Goal: Transaction & Acquisition: Purchase product/service

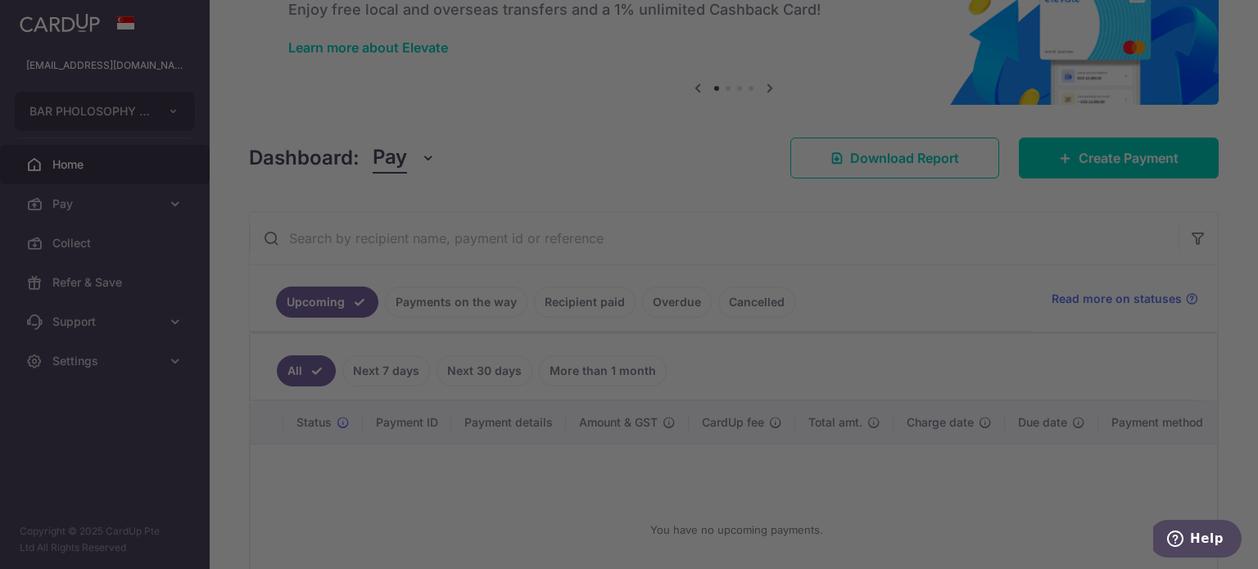
scroll to position [75, 0]
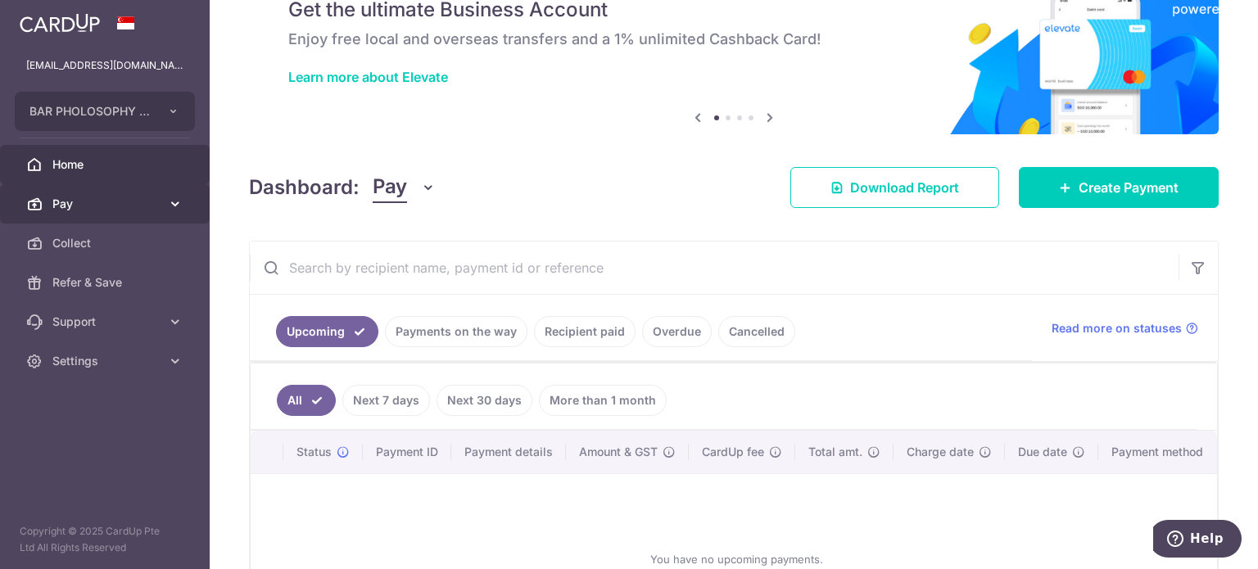
click at [58, 203] on span "Pay" at bounding box center [106, 204] width 108 height 16
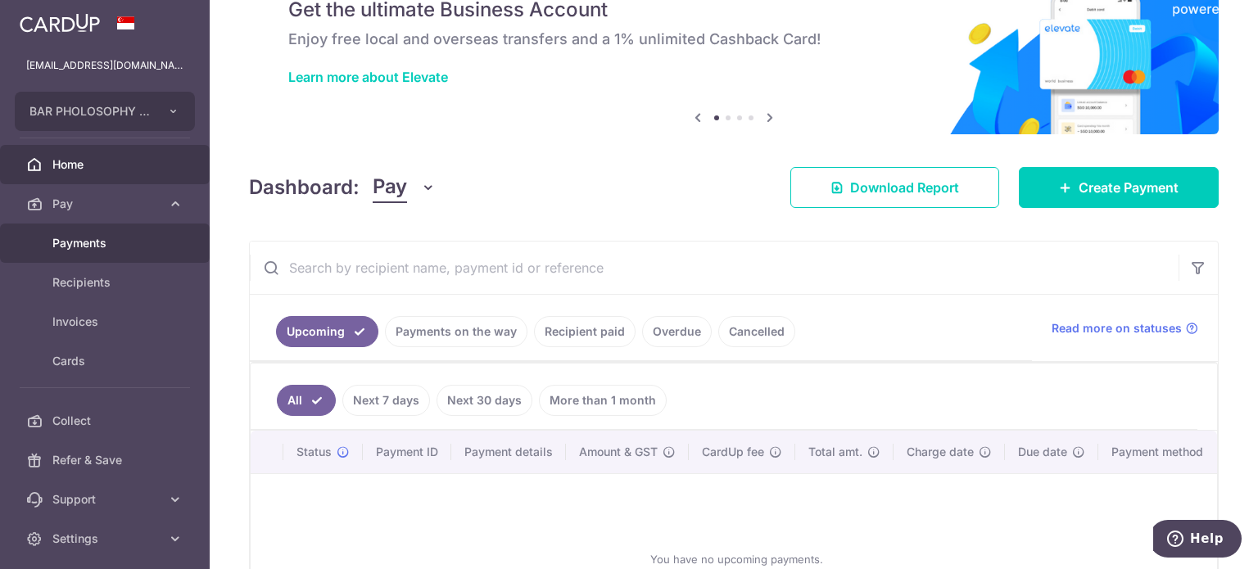
click at [66, 245] on span "Payments" at bounding box center [106, 243] width 108 height 16
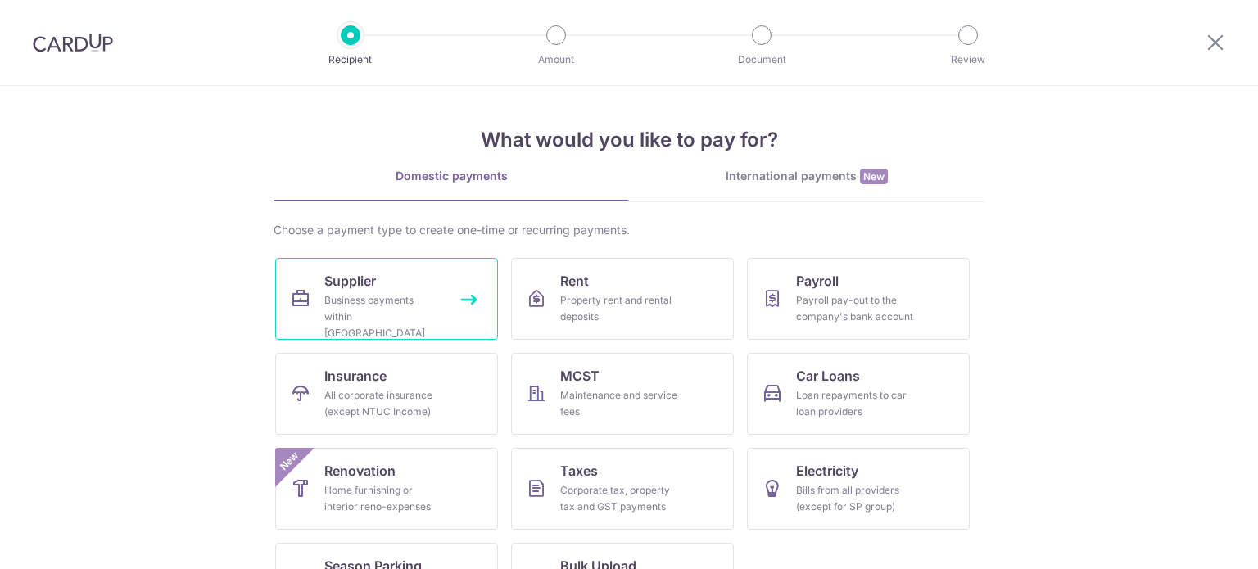
drag, startPoint x: 0, startPoint y: 0, endPoint x: 378, endPoint y: 314, distance: 491.5
click at [379, 314] on div "Business payments within Singapore" at bounding box center [383, 316] width 118 height 49
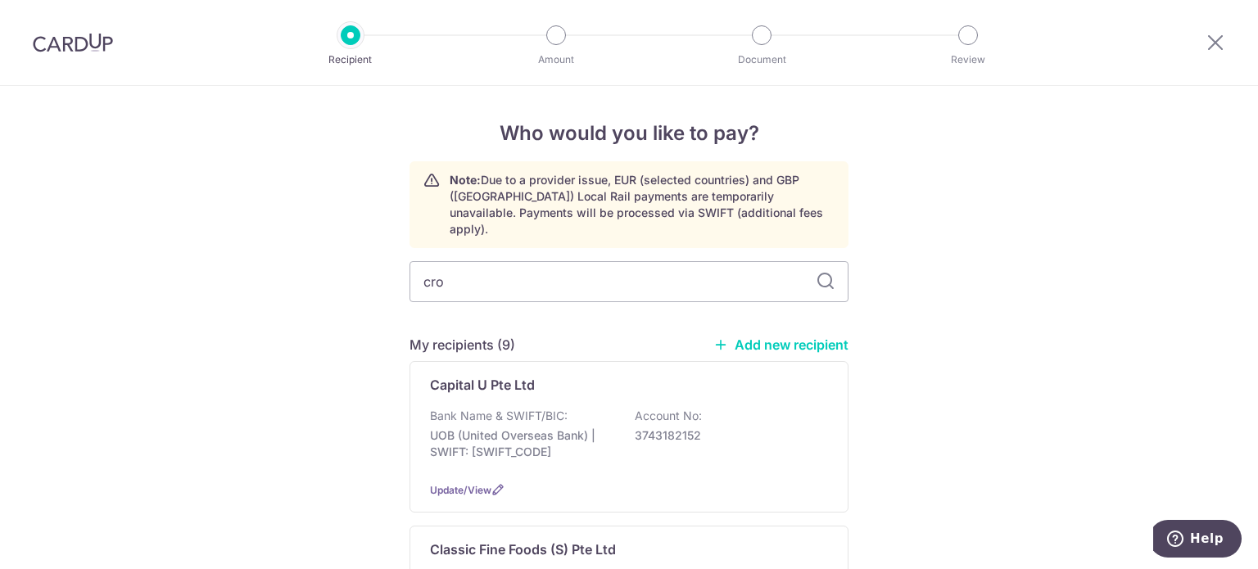
type input "crow"
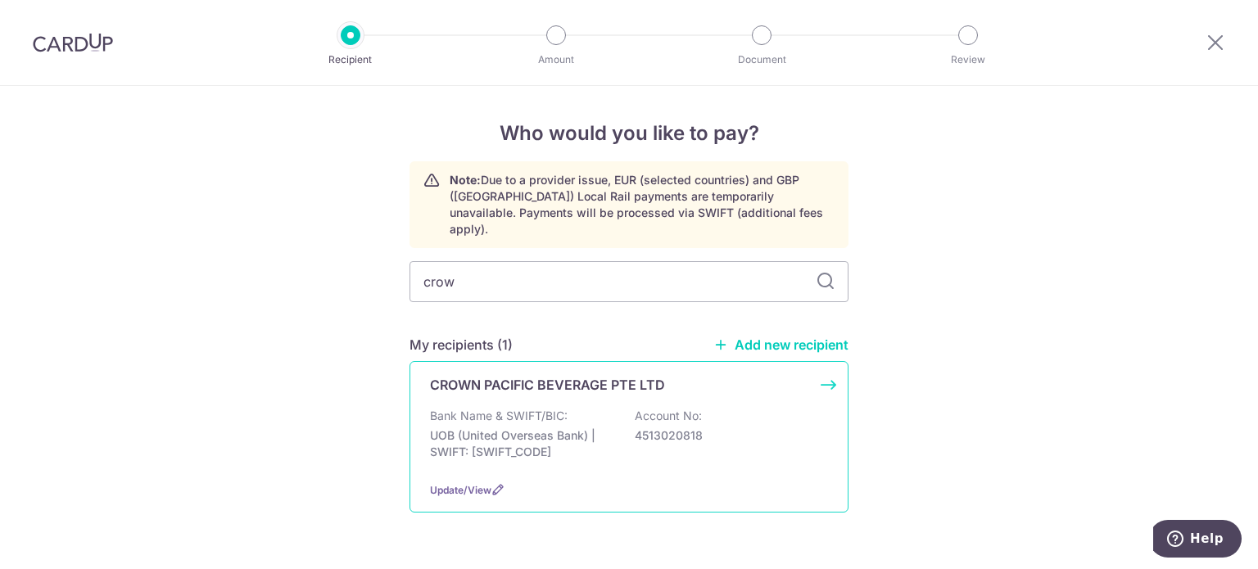
click at [555, 408] on p "Bank Name & SWIFT/BIC:" at bounding box center [499, 416] width 138 height 16
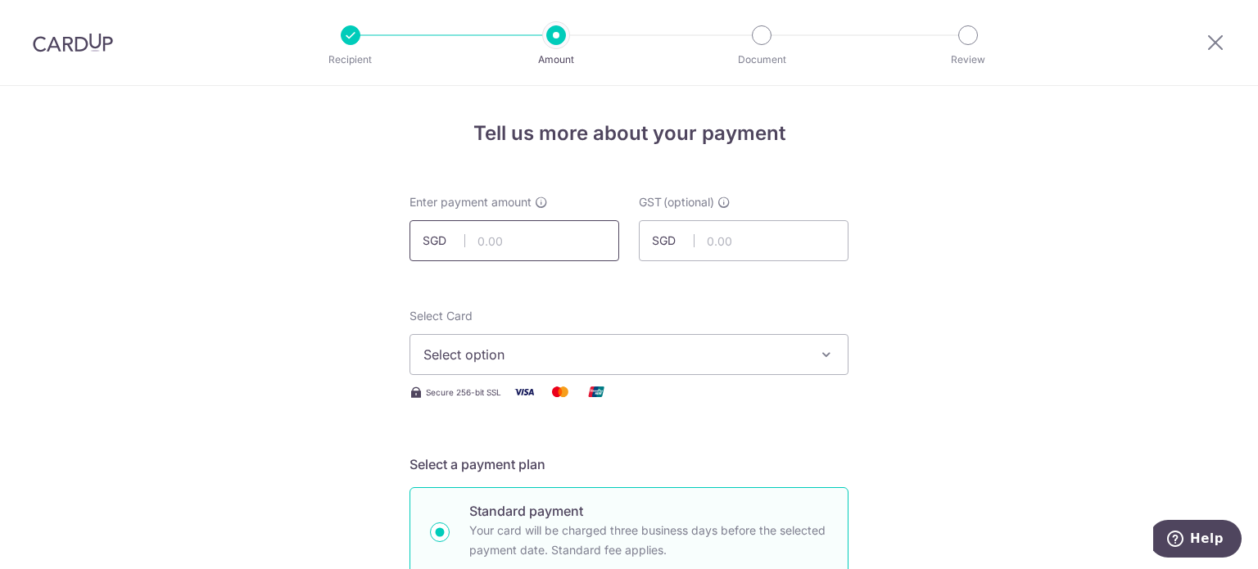
drag, startPoint x: 518, startPoint y: 249, endPoint x: 513, endPoint y: 258, distance: 9.9
click at [518, 249] on input "text" at bounding box center [514, 240] width 210 height 41
type input "1,349.87"
click at [514, 345] on span "Select option" at bounding box center [614, 355] width 382 height 20
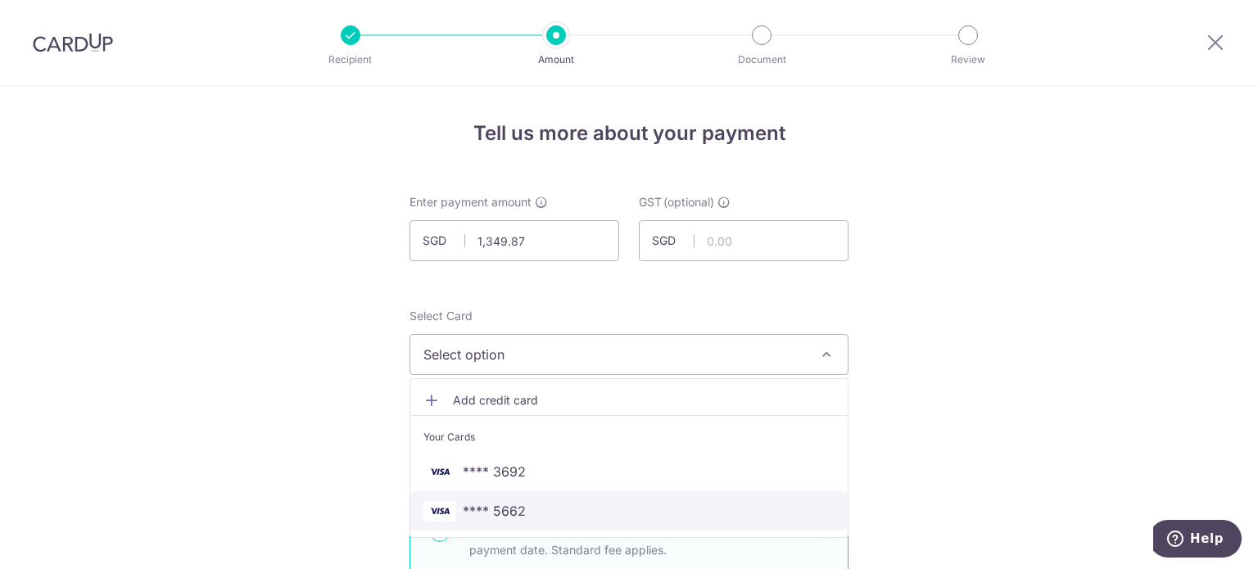
click at [520, 510] on span "**** 5662" at bounding box center [494, 511] width 63 height 20
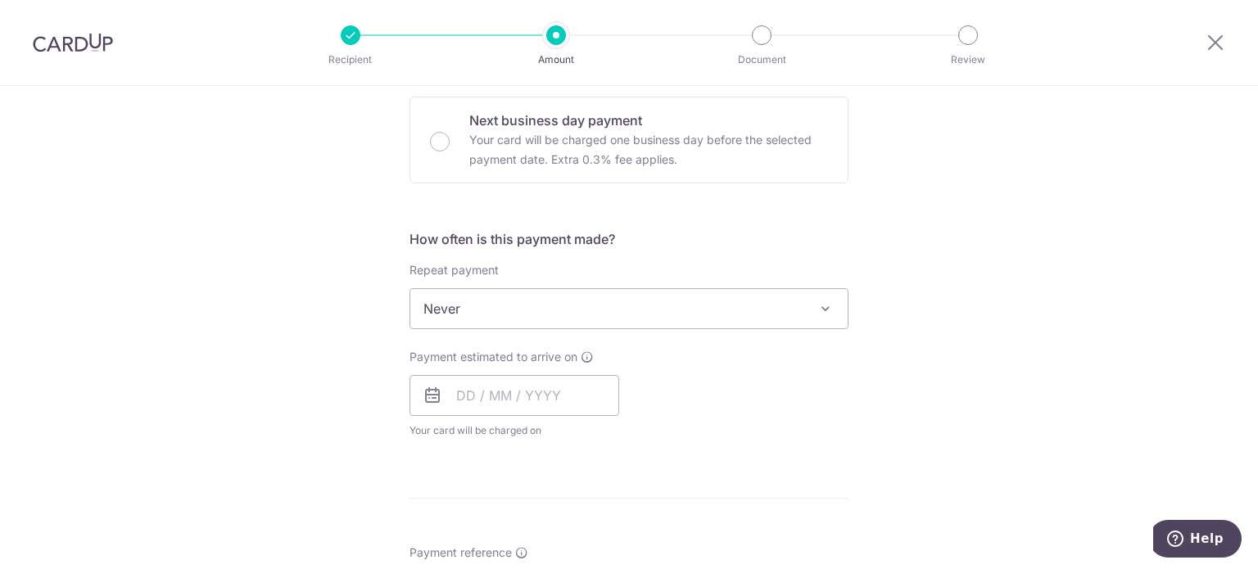
scroll to position [491, 0]
click at [452, 391] on input "text" at bounding box center [514, 394] width 210 height 41
click at [572, 550] on link "9" at bounding box center [574, 544] width 26 height 26
type input "[DATE]"
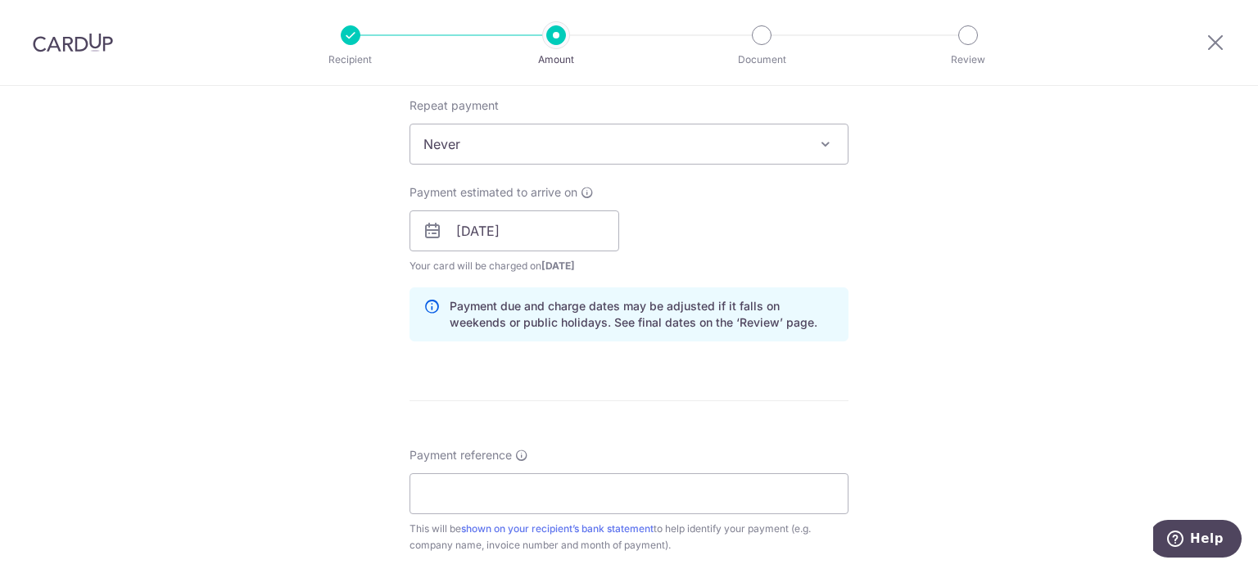
scroll to position [737, 0]
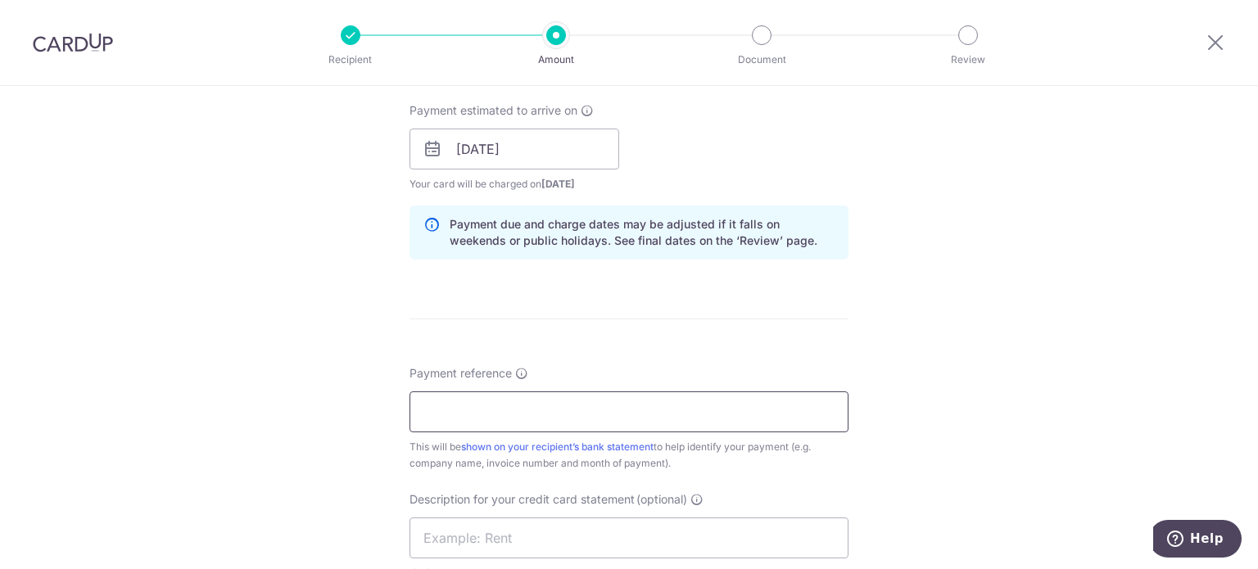
click at [525, 412] on input "Payment reference" at bounding box center [628, 411] width 439 height 41
paste input "3005872"
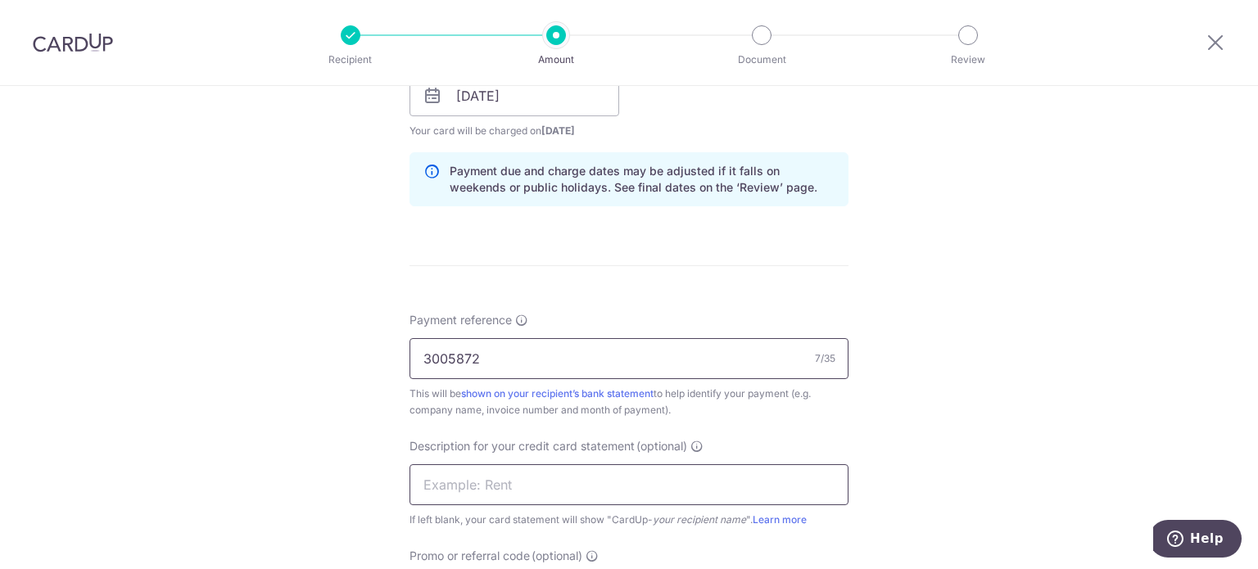
scroll to position [901, 0]
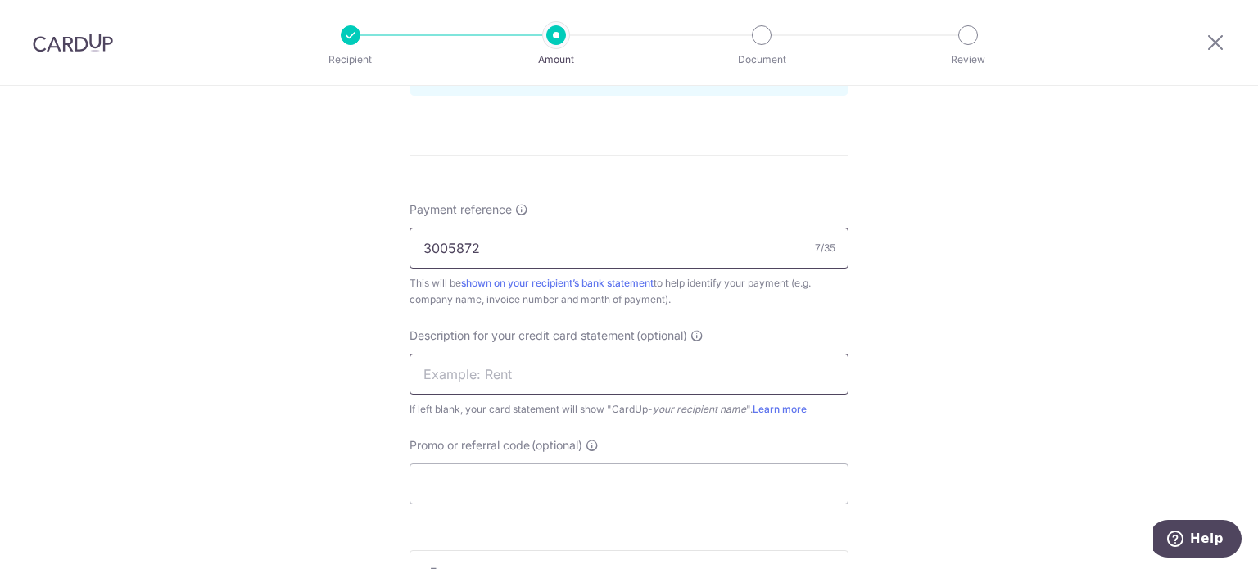
type input "3005872"
click at [581, 376] on input "text" at bounding box center [628, 374] width 439 height 41
type input "Crown"
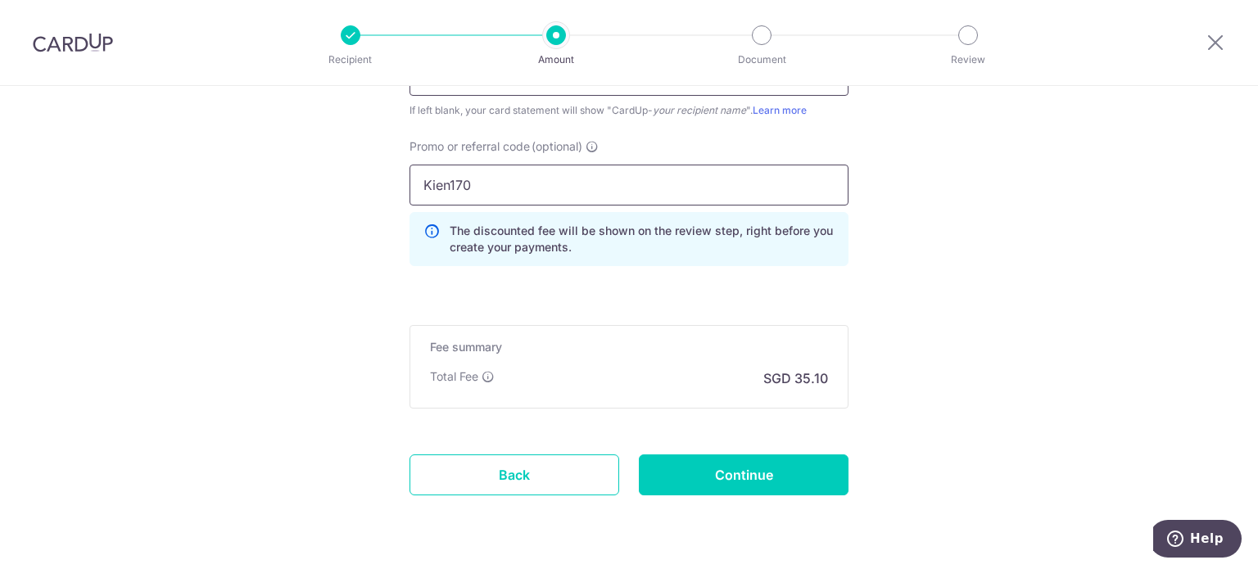
scroll to position [1205, 0]
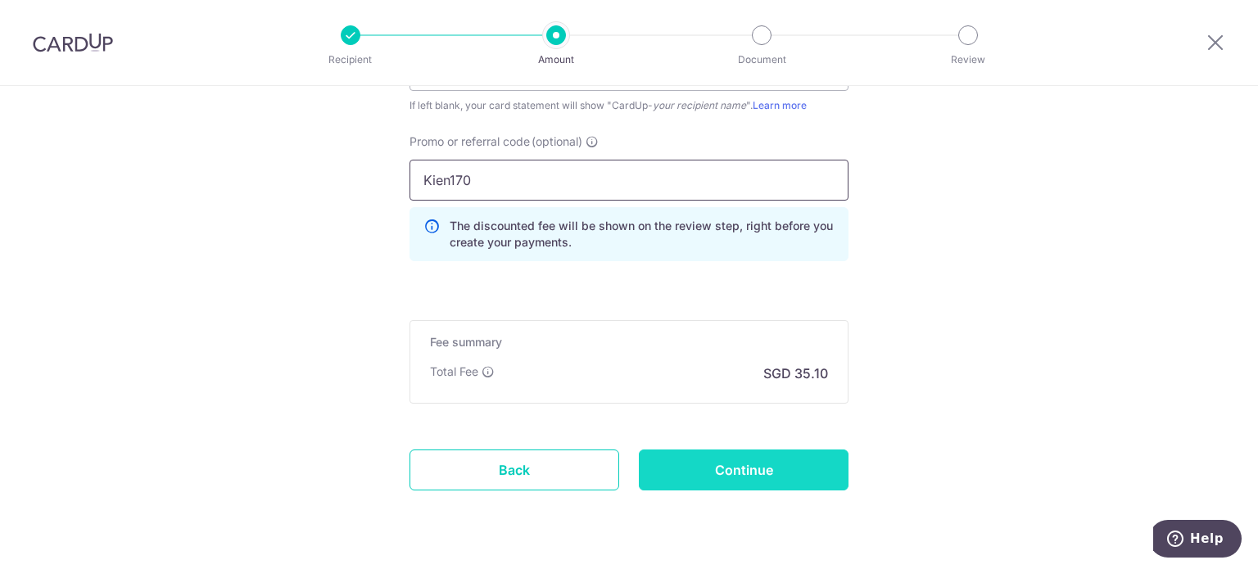
type input "Kien170"
click at [790, 468] on input "Continue" at bounding box center [744, 470] width 210 height 41
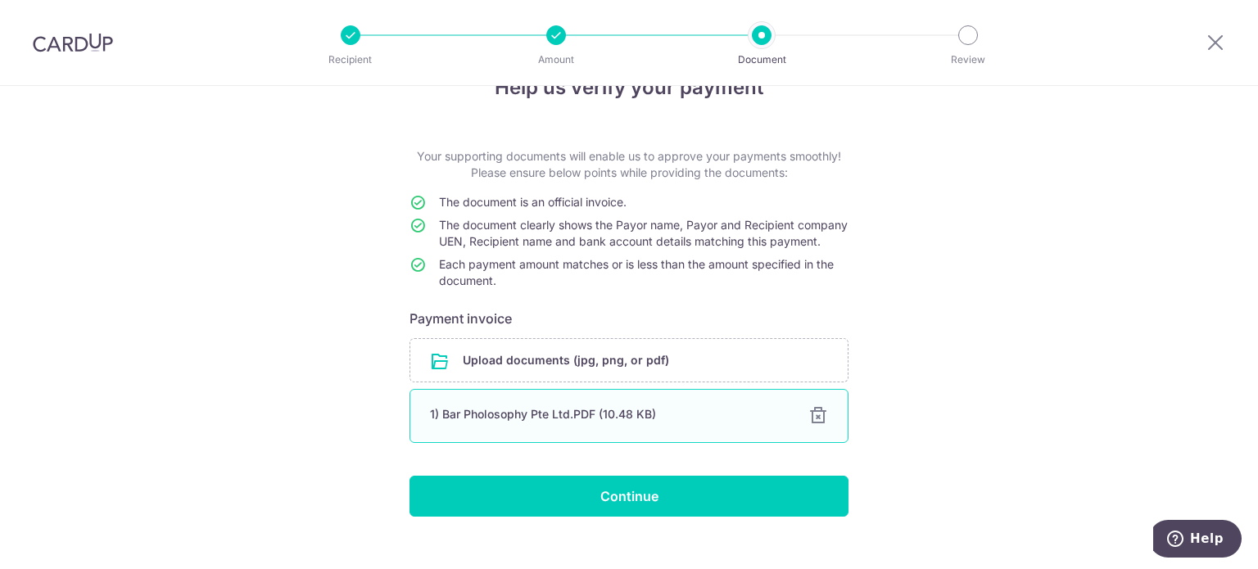
scroll to position [85, 0]
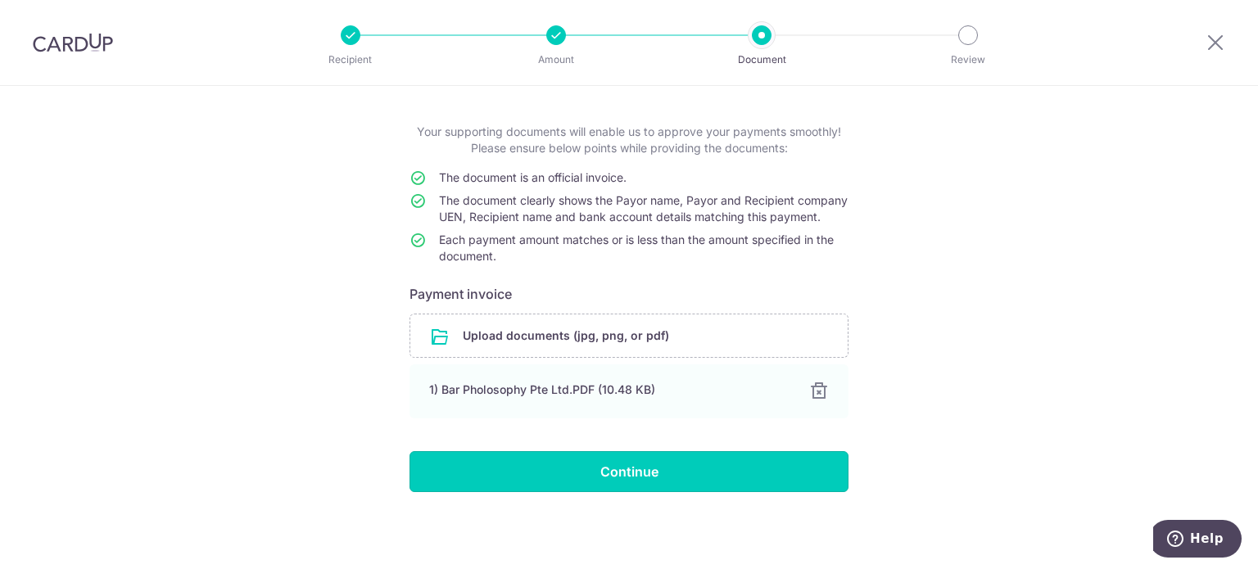
click at [623, 468] on input "Continue" at bounding box center [628, 471] width 439 height 41
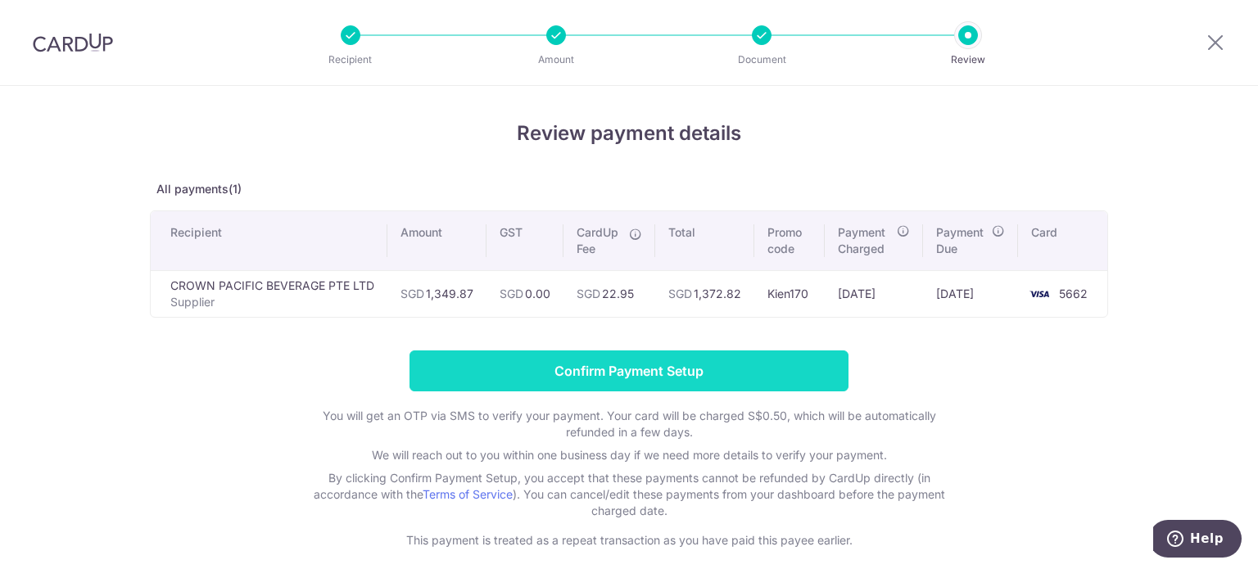
click at [552, 369] on input "Confirm Payment Setup" at bounding box center [628, 371] width 439 height 41
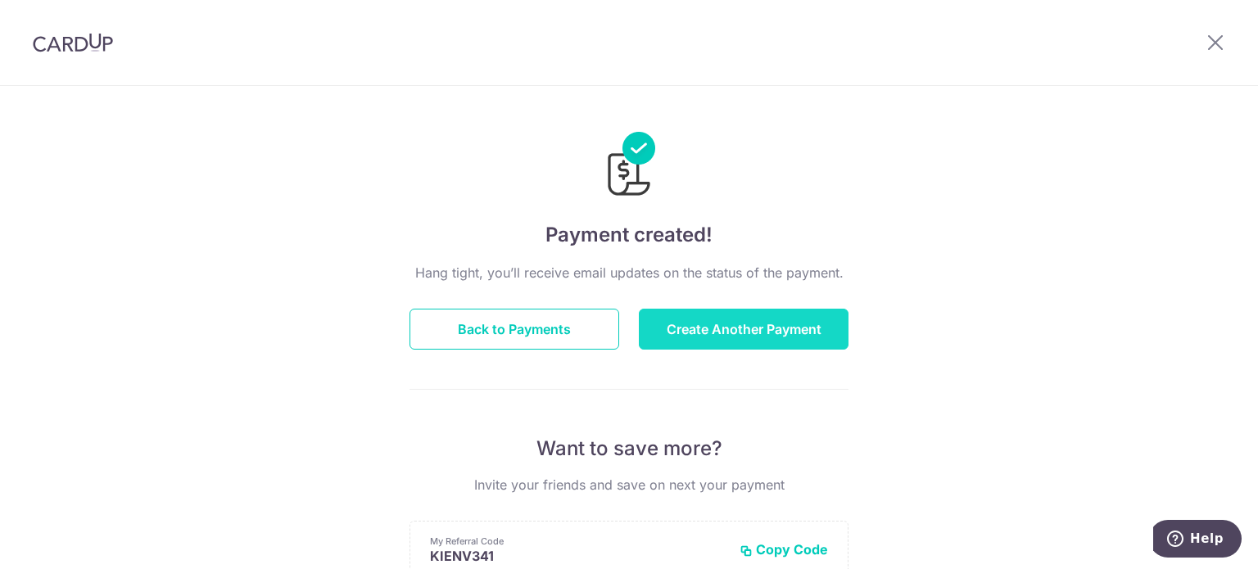
click at [708, 336] on button "Create Another Payment" at bounding box center [744, 329] width 210 height 41
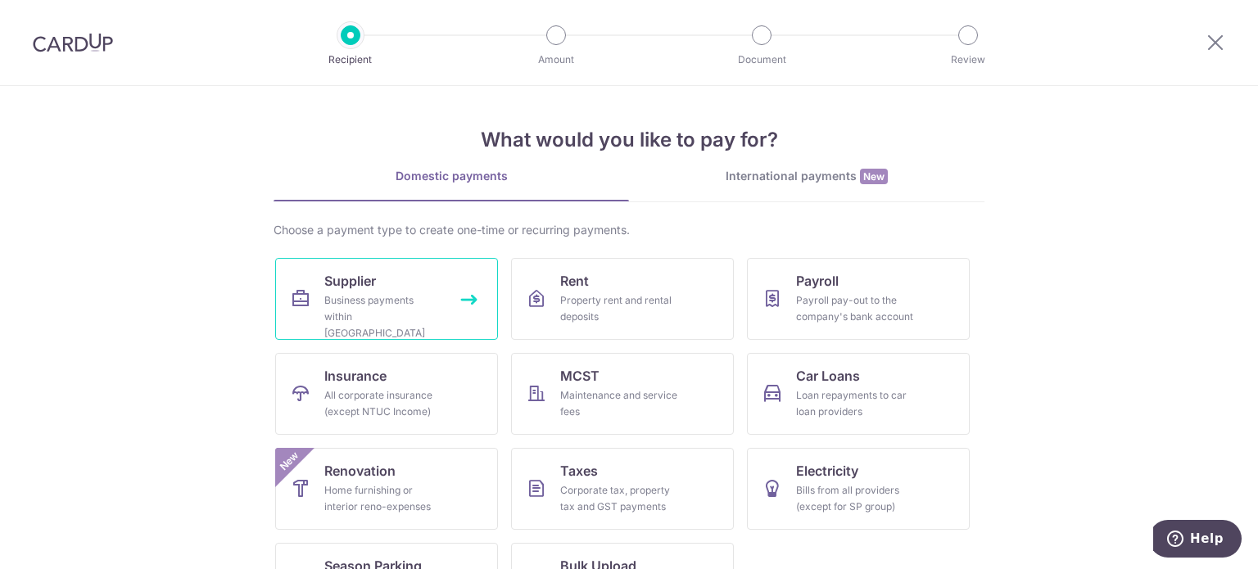
drag, startPoint x: 0, startPoint y: 0, endPoint x: 406, endPoint y: 306, distance: 508.7
click at [406, 306] on div "Business payments within Singapore" at bounding box center [383, 316] width 118 height 49
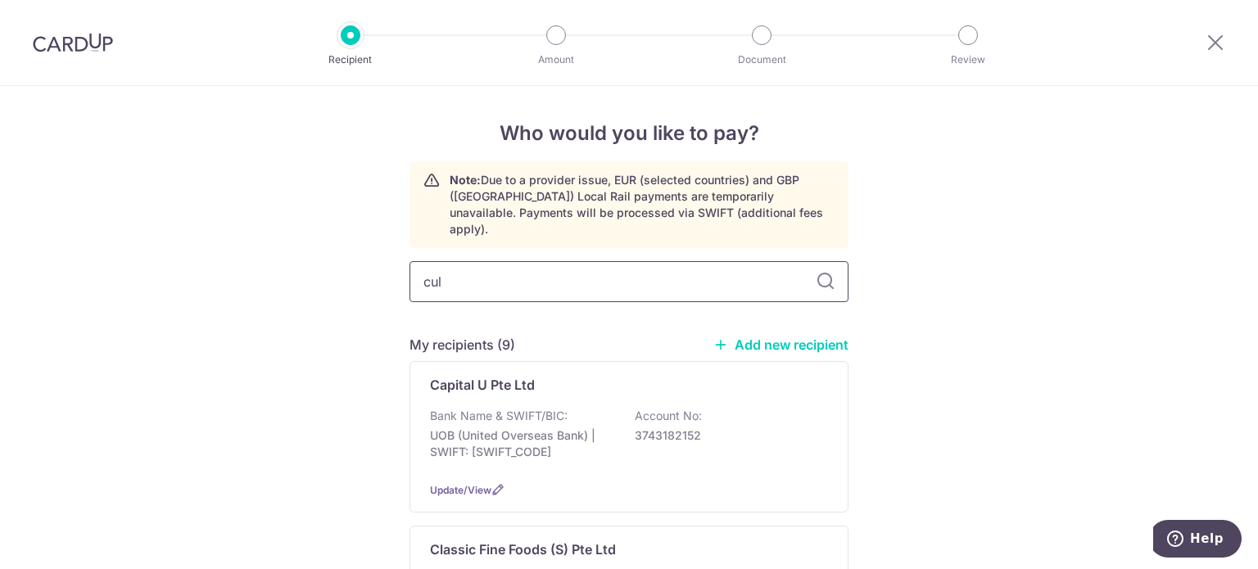
type input "culi"
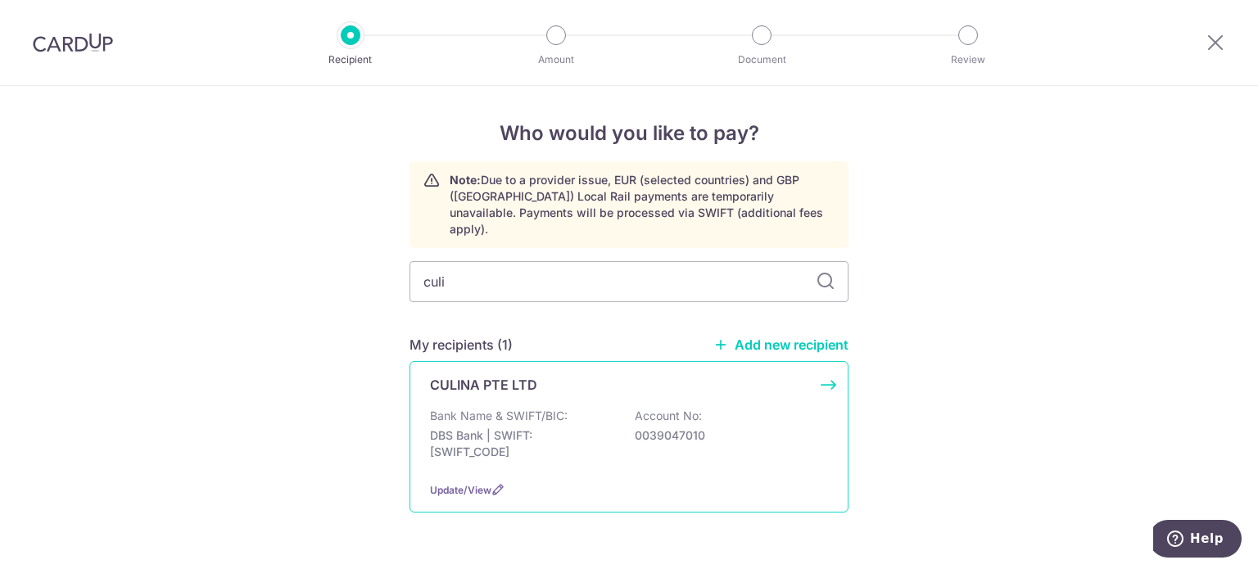
click at [568, 408] on div "Bank Name & SWIFT/BIC: DBS Bank | SWIFT: [SWIFT_CODE] Account No: 0039047010" at bounding box center [629, 438] width 398 height 61
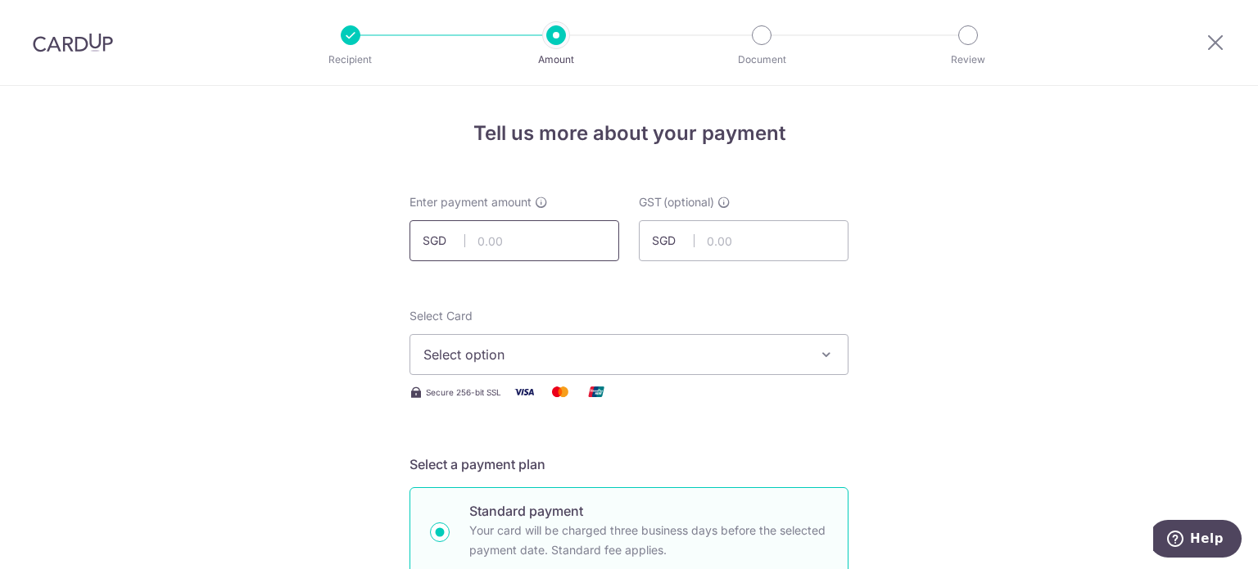
click at [517, 251] on input "text" at bounding box center [514, 240] width 210 height 41
type input "1,085.00"
drag, startPoint x: 504, startPoint y: 368, endPoint x: 508, endPoint y: 382, distance: 14.3
click at [505, 367] on button "Select option" at bounding box center [628, 354] width 439 height 41
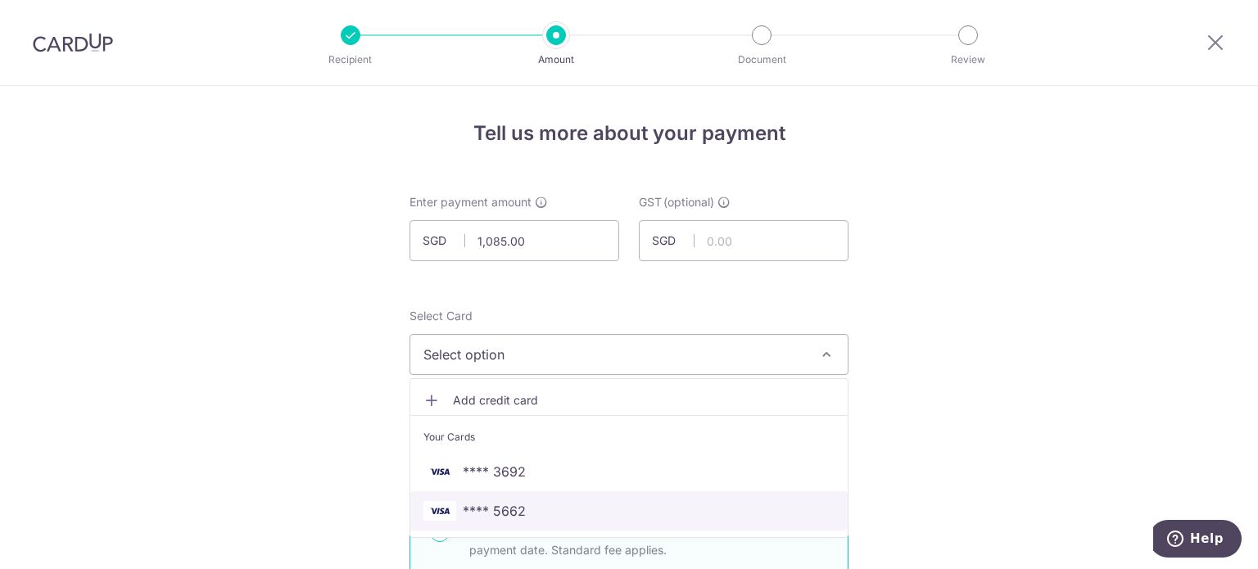
click at [507, 513] on span "**** 5662" at bounding box center [494, 511] width 63 height 20
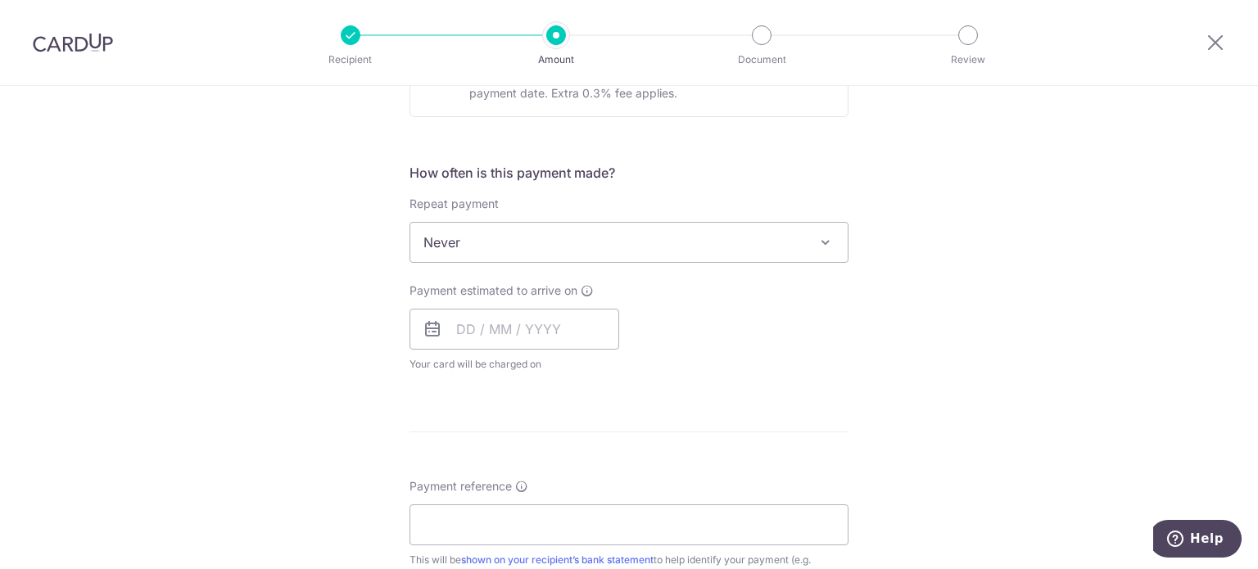
scroll to position [573, 0]
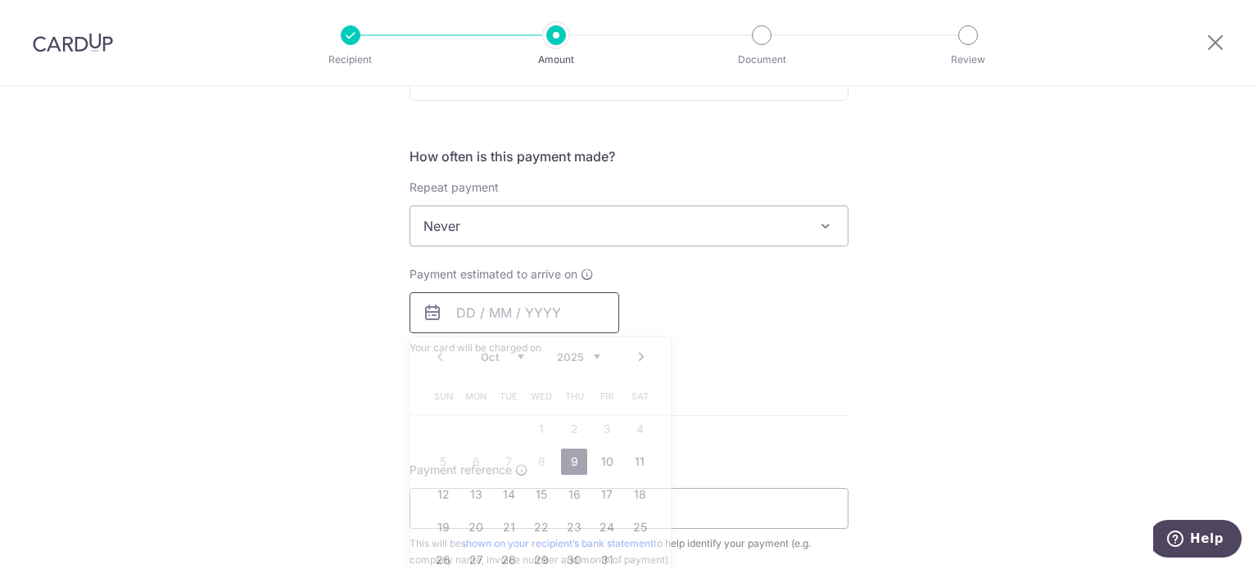
click at [478, 312] on input "text" at bounding box center [514, 312] width 210 height 41
click at [568, 464] on link "9" at bounding box center [574, 462] width 26 height 26
click at [972, 384] on div "Tell us more about your payment Enter payment amount SGD 1,085.00 1085.00 GST (…" at bounding box center [629, 308] width 1258 height 1591
type input "09/10/2025"
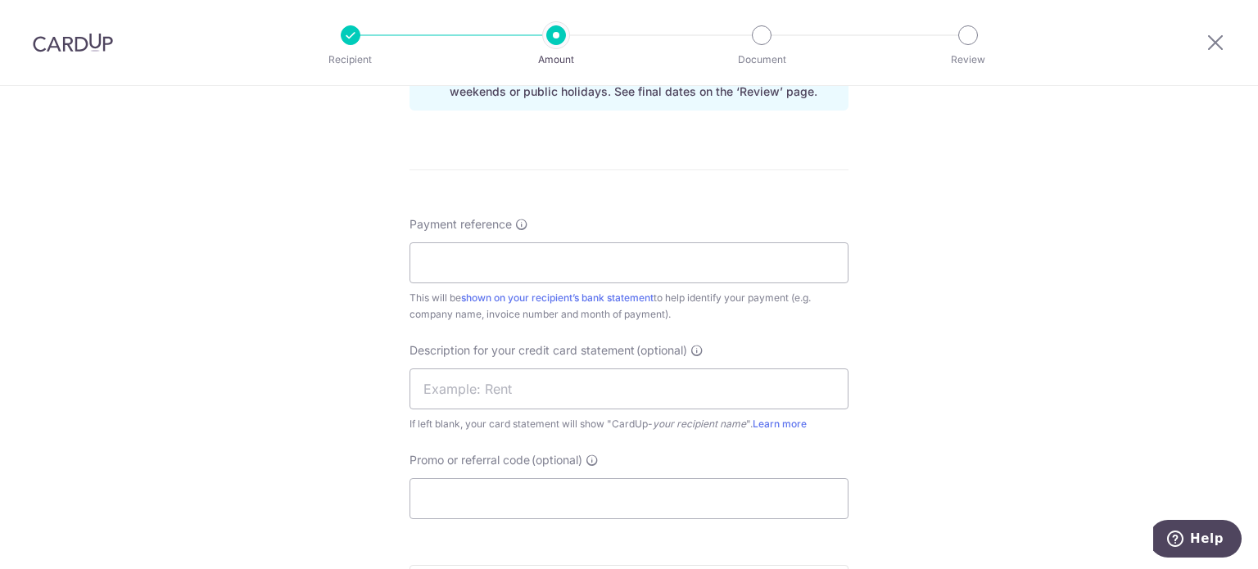
scroll to position [983, 0]
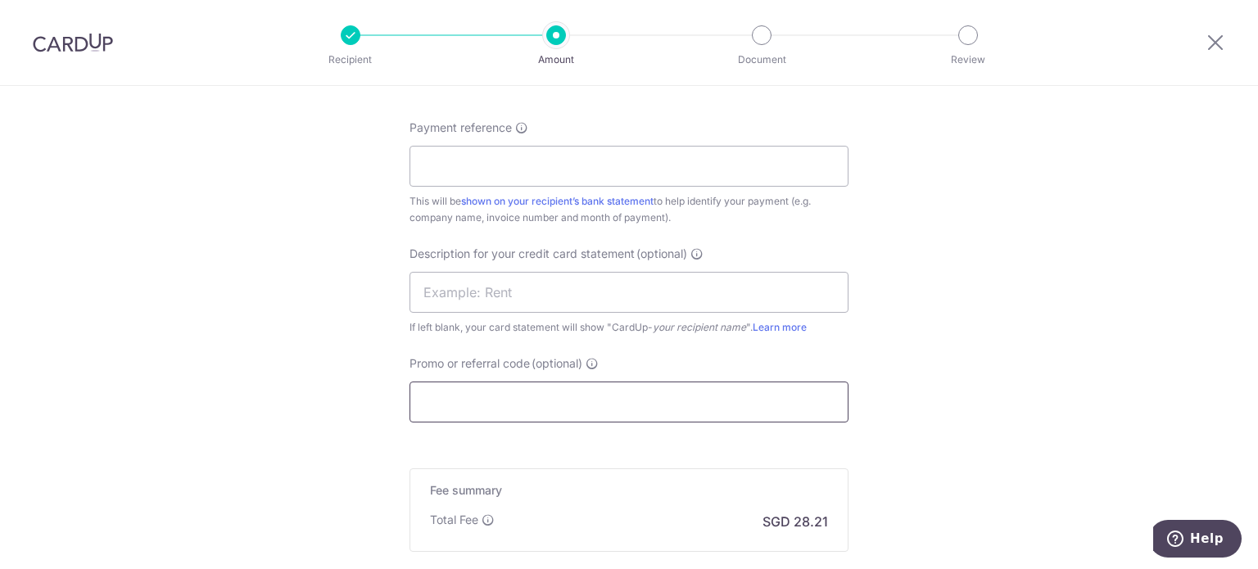
click at [522, 408] on input "Promo or referral code (optional)" at bounding box center [628, 402] width 439 height 41
click at [479, 158] on input "Payment reference" at bounding box center [628, 166] width 439 height 41
paste input "C20BA053"
click at [422, 165] on input "C20BA053" at bounding box center [628, 166] width 439 height 41
type input "Customer ID C20BA053"
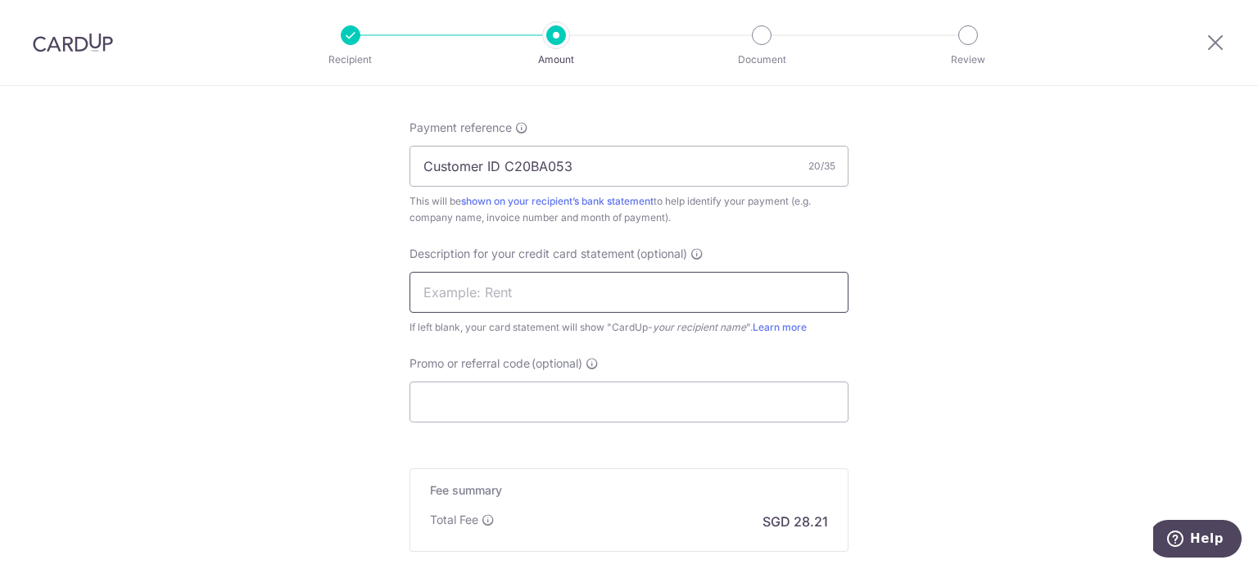
click at [504, 272] on input "text" at bounding box center [628, 292] width 439 height 41
click at [495, 278] on input "Culin" at bounding box center [628, 292] width 439 height 41
type input "Culina"
click at [771, 405] on input "Promo or referral code (optional)" at bounding box center [628, 402] width 439 height 41
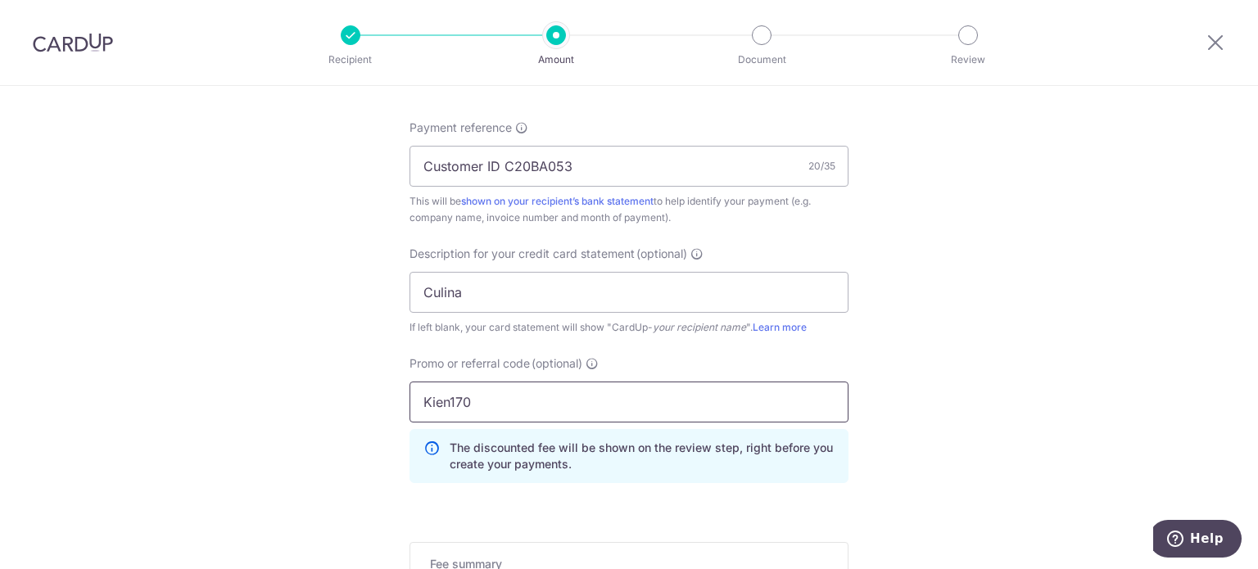
scroll to position [1228, 0]
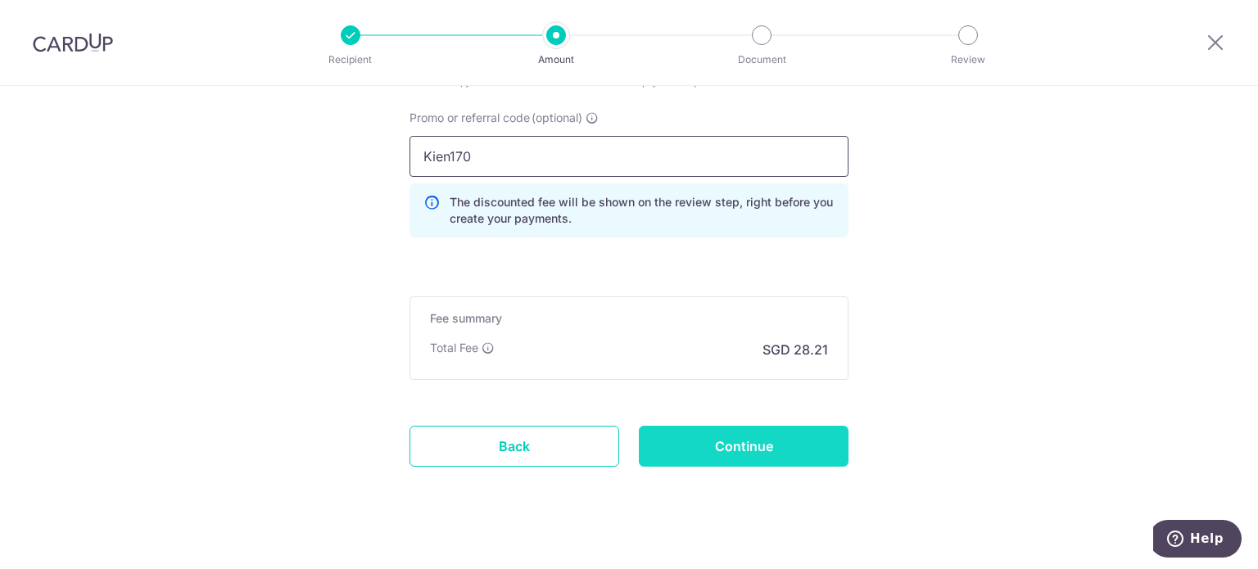
type input "Kien170"
drag, startPoint x: 785, startPoint y: 450, endPoint x: 771, endPoint y: 455, distance: 14.0
click at [783, 451] on input "Continue" at bounding box center [744, 446] width 210 height 41
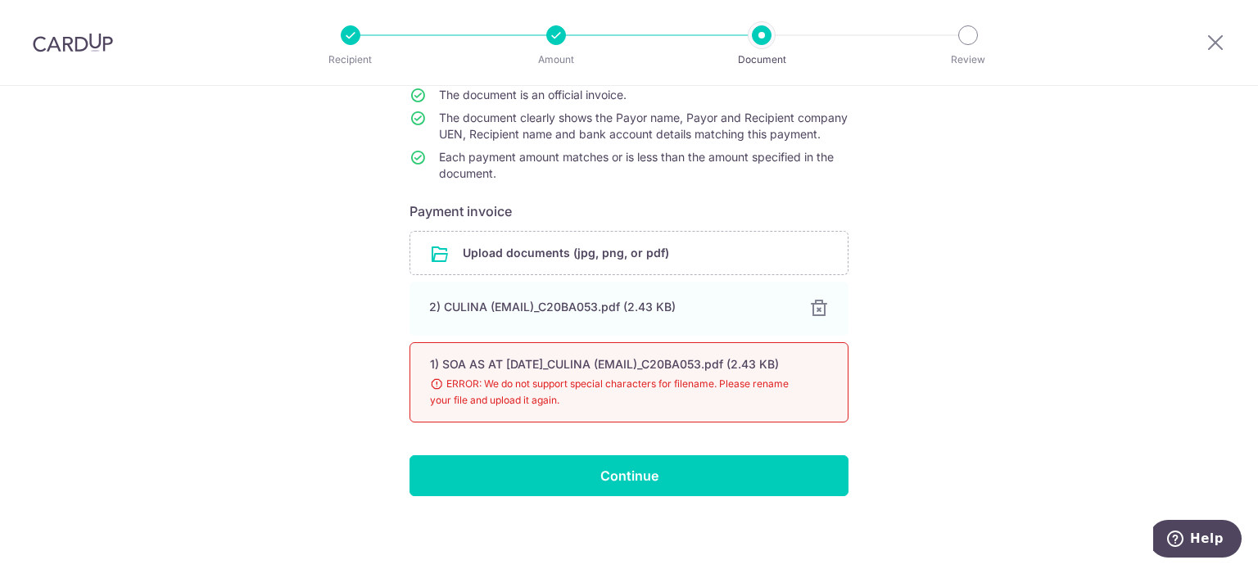
scroll to position [164, 0]
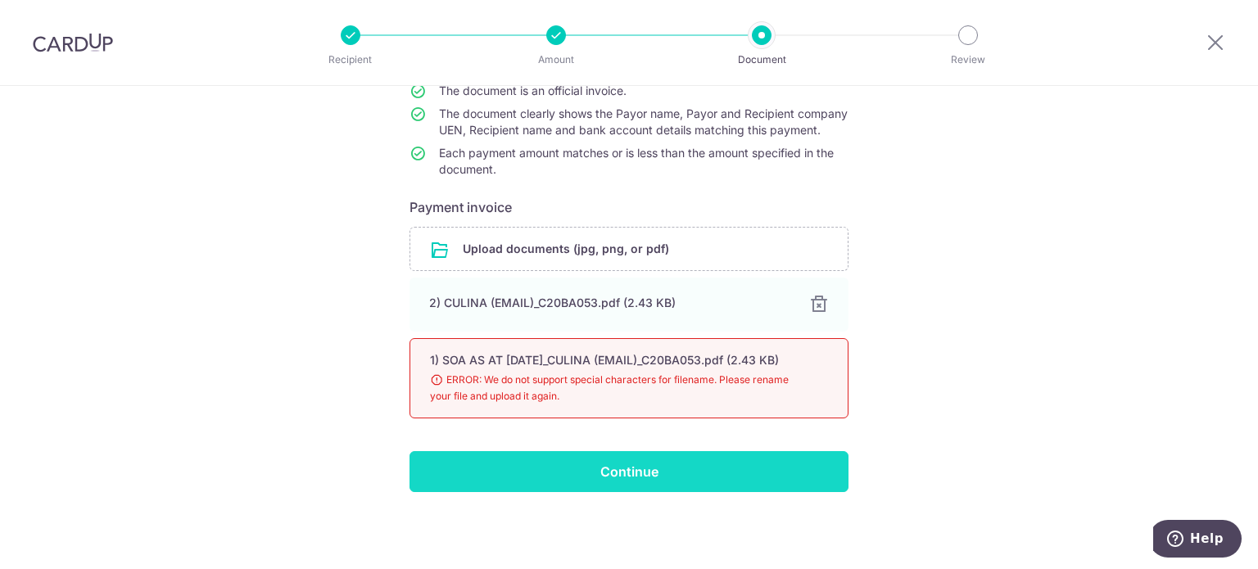
click at [611, 492] on input "Continue" at bounding box center [628, 471] width 439 height 41
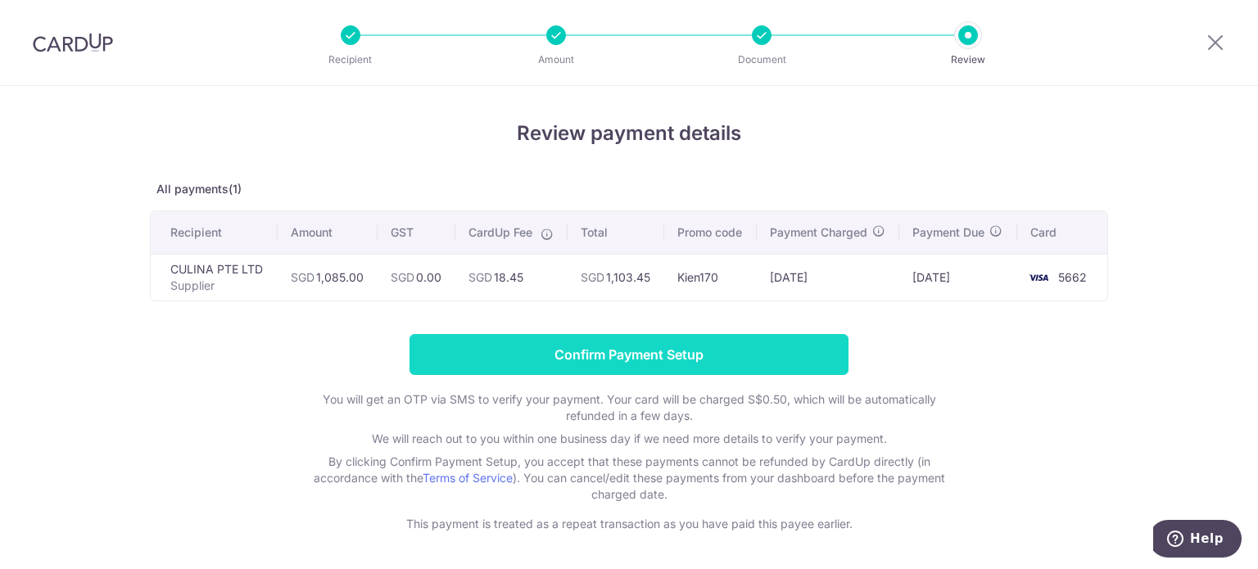
click at [795, 344] on input "Confirm Payment Setup" at bounding box center [628, 354] width 439 height 41
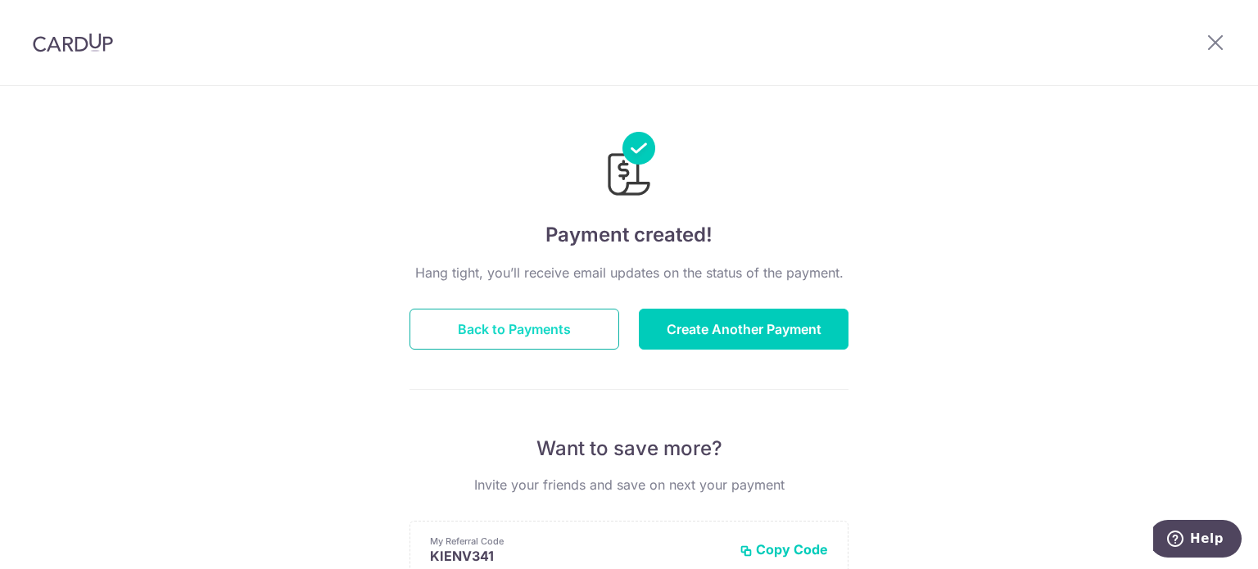
click at [494, 327] on button "Back to Payments" at bounding box center [514, 329] width 210 height 41
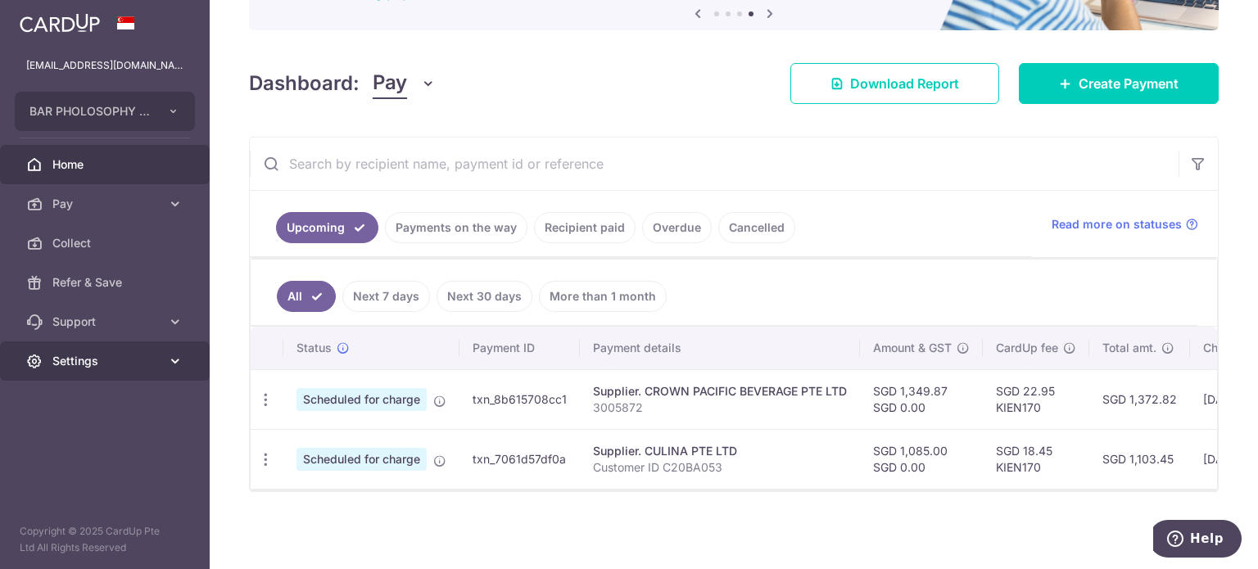
click at [72, 360] on span "Settings" at bounding box center [106, 361] width 108 height 16
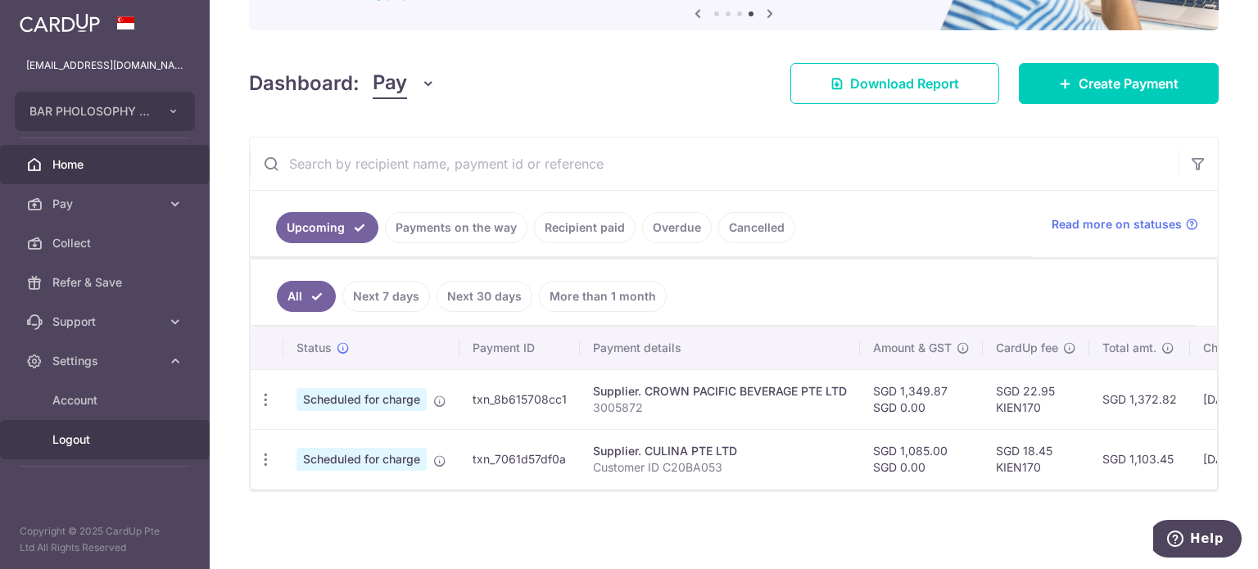
click at [79, 436] on span "Logout" at bounding box center [106, 440] width 108 height 16
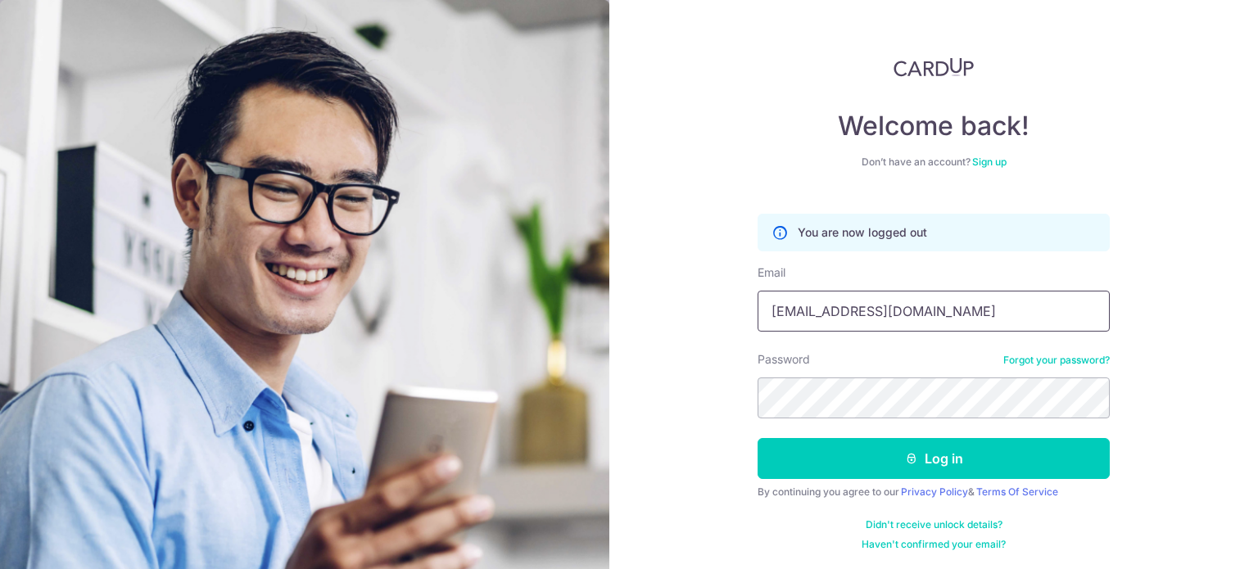
click at [896, 310] on input "[EMAIL_ADDRESS][DOMAIN_NAME]" at bounding box center [934, 311] width 352 height 41
type input "[EMAIL_ADDRESS][DOMAIN_NAME]"
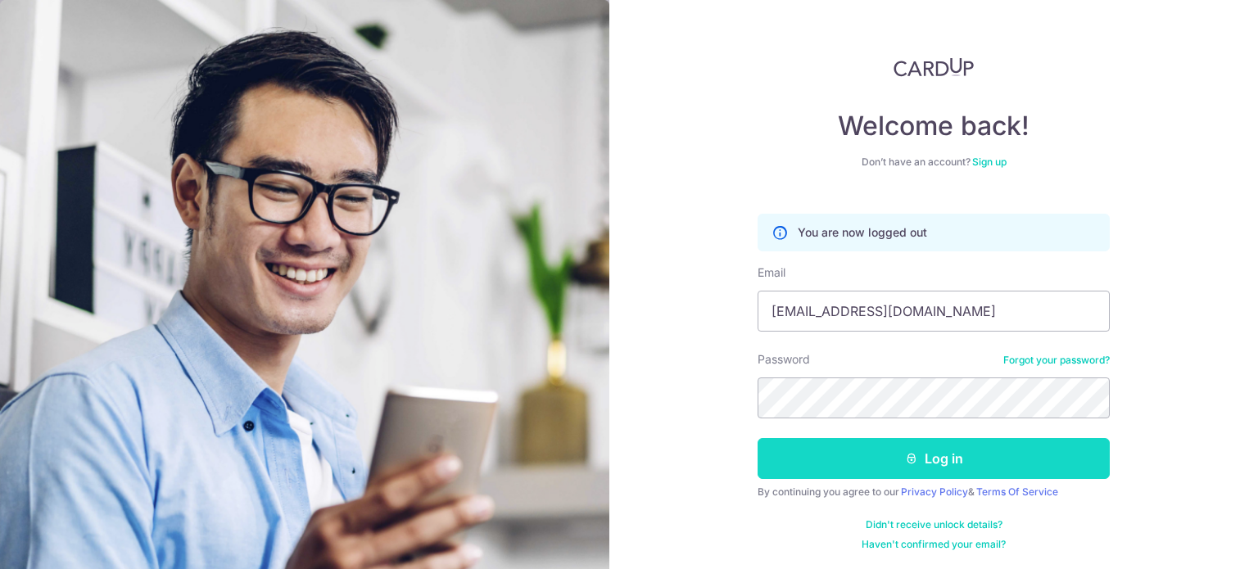
click at [907, 455] on icon "submit" at bounding box center [911, 458] width 13 height 13
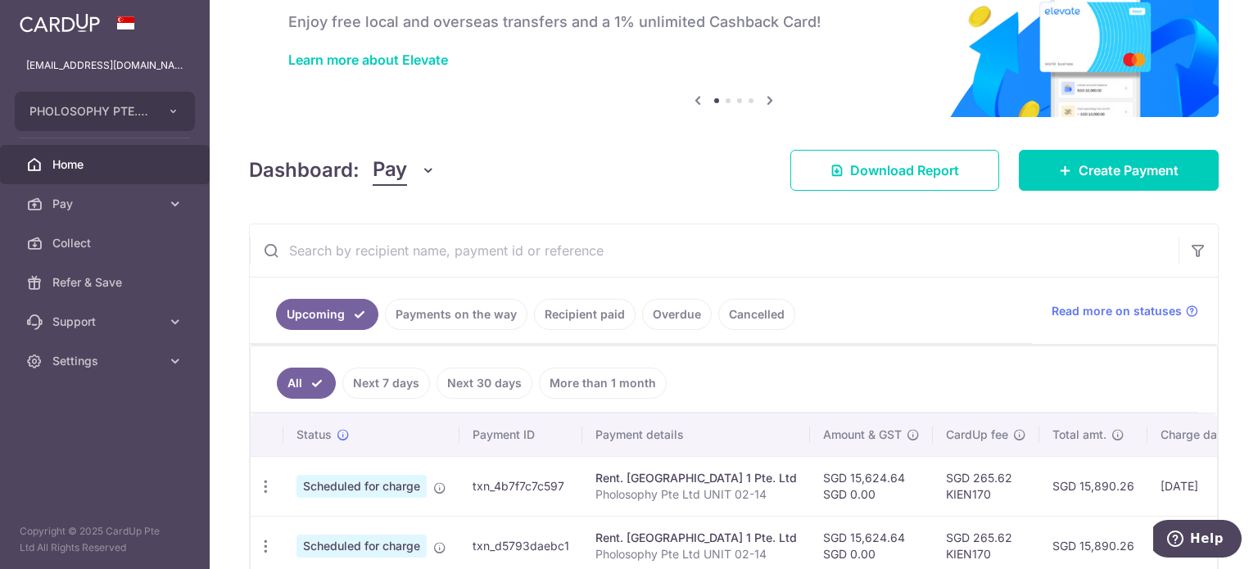
scroll to position [184, 0]
